Goal: Transaction & Acquisition: Purchase product/service

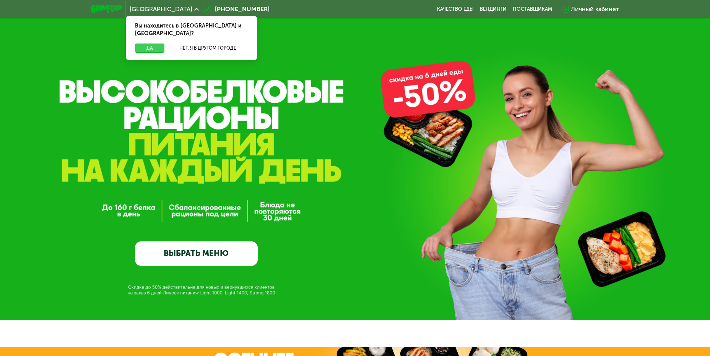
click at [158, 44] on button "Да" at bounding box center [149, 48] width 29 height 9
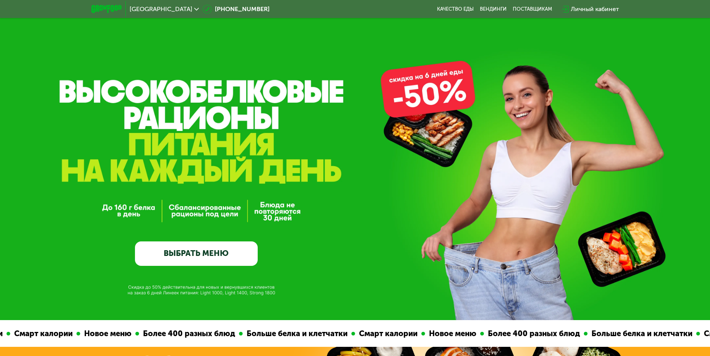
click at [214, 258] on link "ВЫБРАТЬ МЕНЮ" at bounding box center [196, 254] width 123 height 24
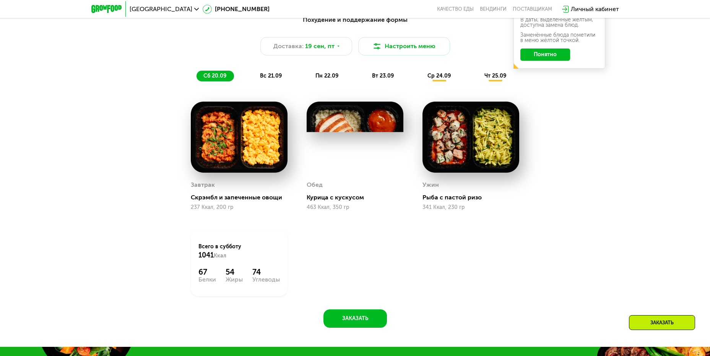
scroll to position [695, 0]
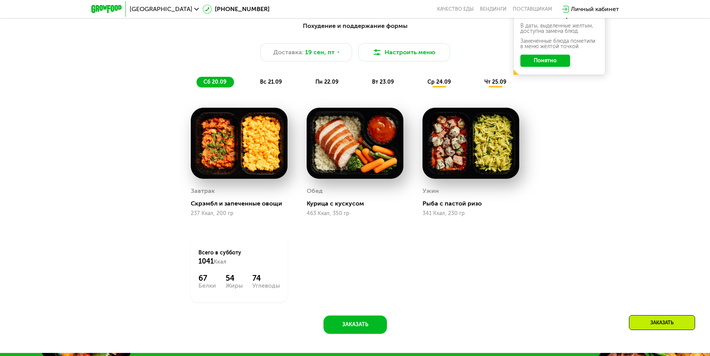
click at [273, 82] on span "вс 21.09" at bounding box center [271, 82] width 22 height 6
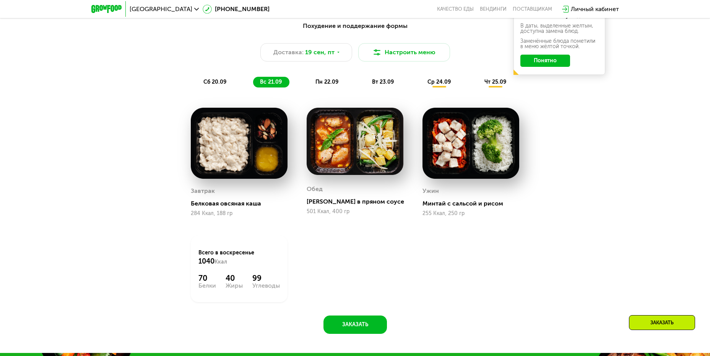
click at [329, 81] on span "пн 22.09" at bounding box center [326, 82] width 23 height 6
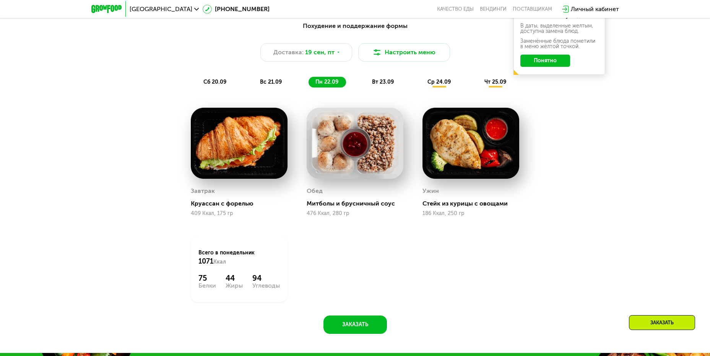
click at [386, 84] on span "вт 23.09" at bounding box center [383, 82] width 22 height 6
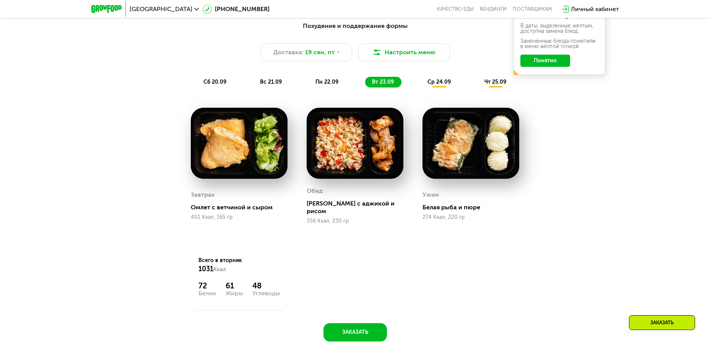
click at [447, 83] on span "ср 24.09" at bounding box center [438, 82] width 23 height 6
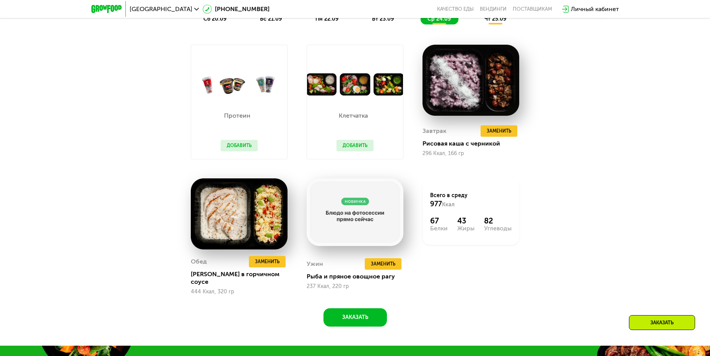
scroll to position [771, 0]
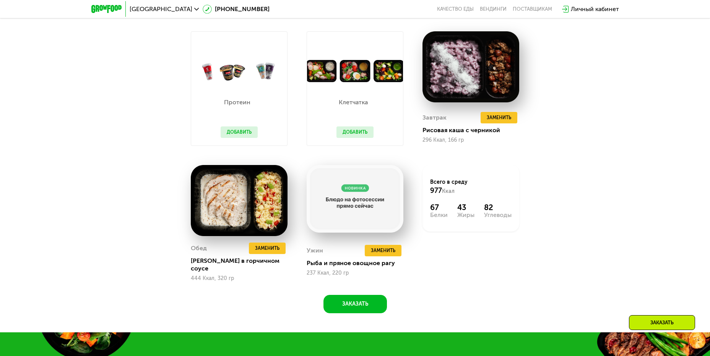
click at [361, 78] on img at bounding box center [355, 71] width 96 height 23
click at [357, 106] on p "Клетчатка" at bounding box center [352, 102] width 33 height 6
click at [325, 76] on img at bounding box center [355, 71] width 96 height 23
click at [342, 71] on img at bounding box center [355, 71] width 96 height 23
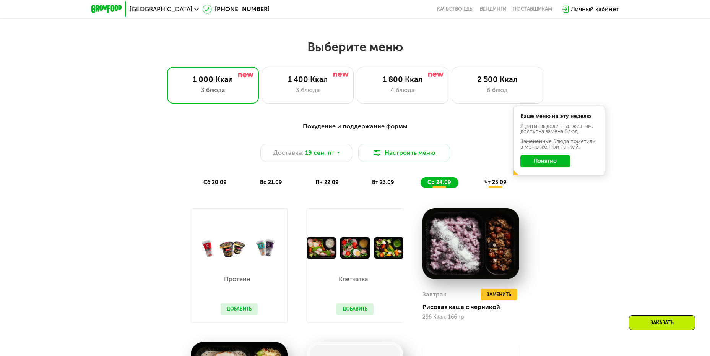
scroll to position [580, 0]
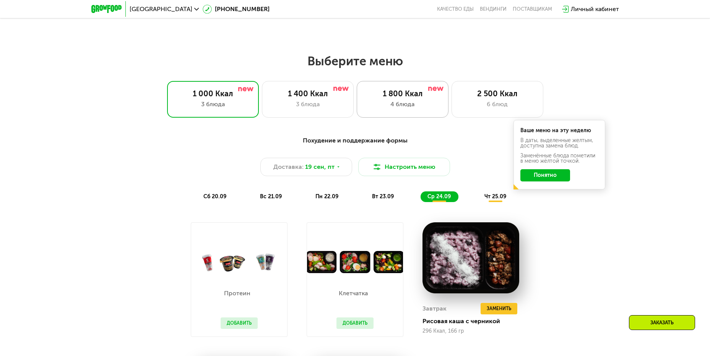
click at [375, 108] on div "4 блюда" at bounding box center [403, 104] width 76 height 9
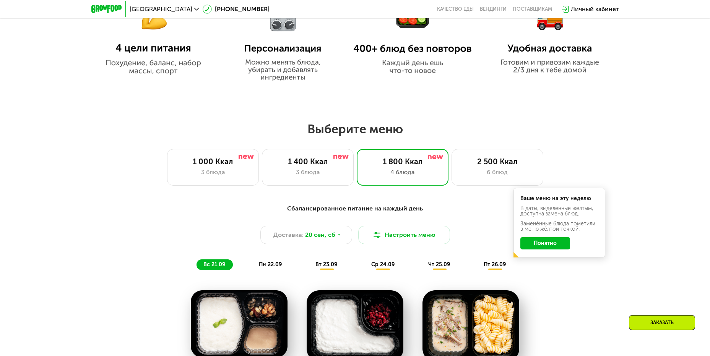
scroll to position [504, 0]
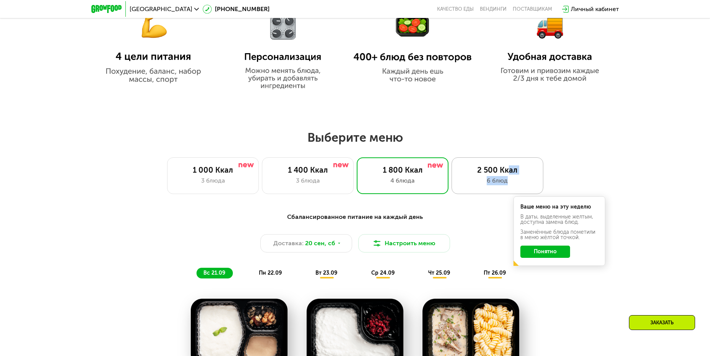
click at [507, 177] on div "2 500 Ккал 6 блюд" at bounding box center [497, 176] width 92 height 37
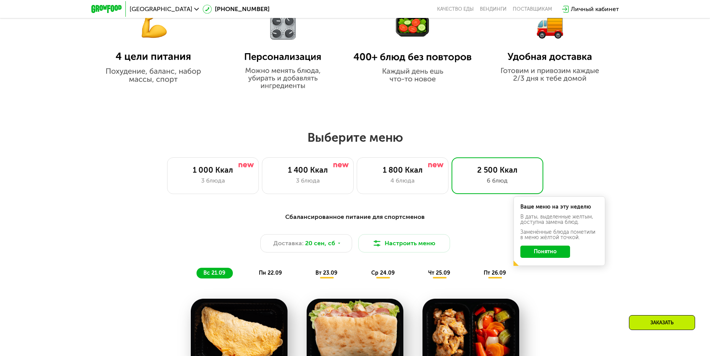
click at [279, 273] on span "пн 22.09" at bounding box center [270, 273] width 23 height 6
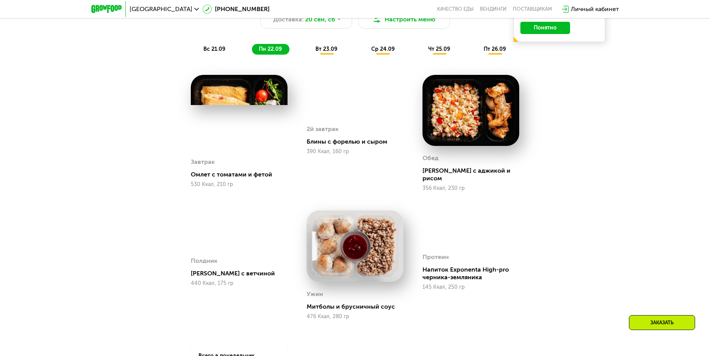
scroll to position [695, 0]
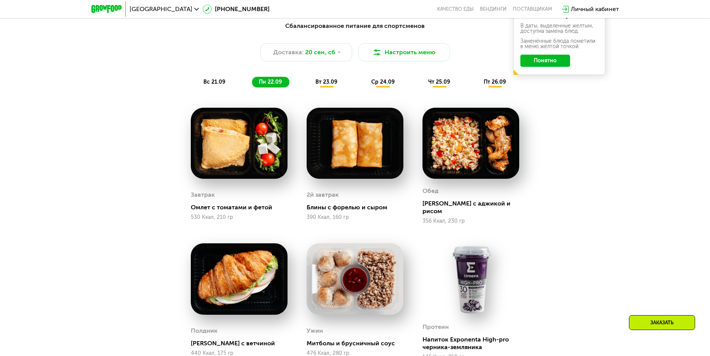
click at [325, 78] on div "Сбалансированное питание для спортсменов Доставка: [DATE] Настроить меню вс 21.…" at bounding box center [355, 54] width 453 height 66
click at [325, 85] on span "вт 23.09" at bounding box center [326, 82] width 22 height 6
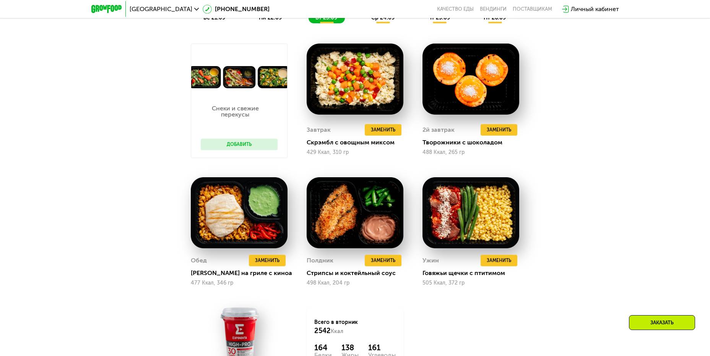
scroll to position [771, 0]
